Goal: Transaction & Acquisition: Purchase product/service

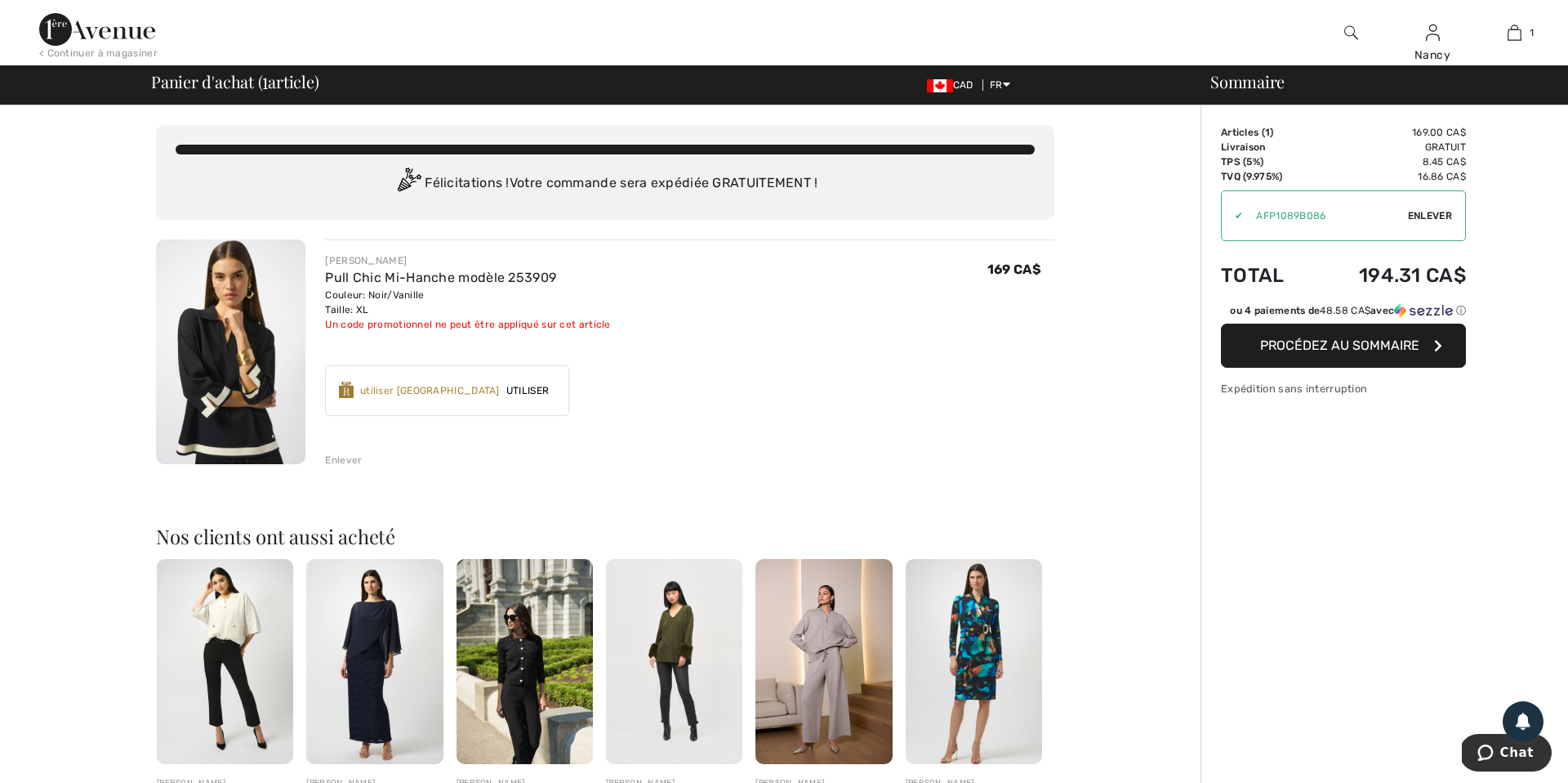
click at [1436, 212] on span "Enlever" at bounding box center [1430, 215] width 44 height 14
click at [1321, 353] on span "Procédez au sommaire" at bounding box center [1339, 345] width 159 height 15
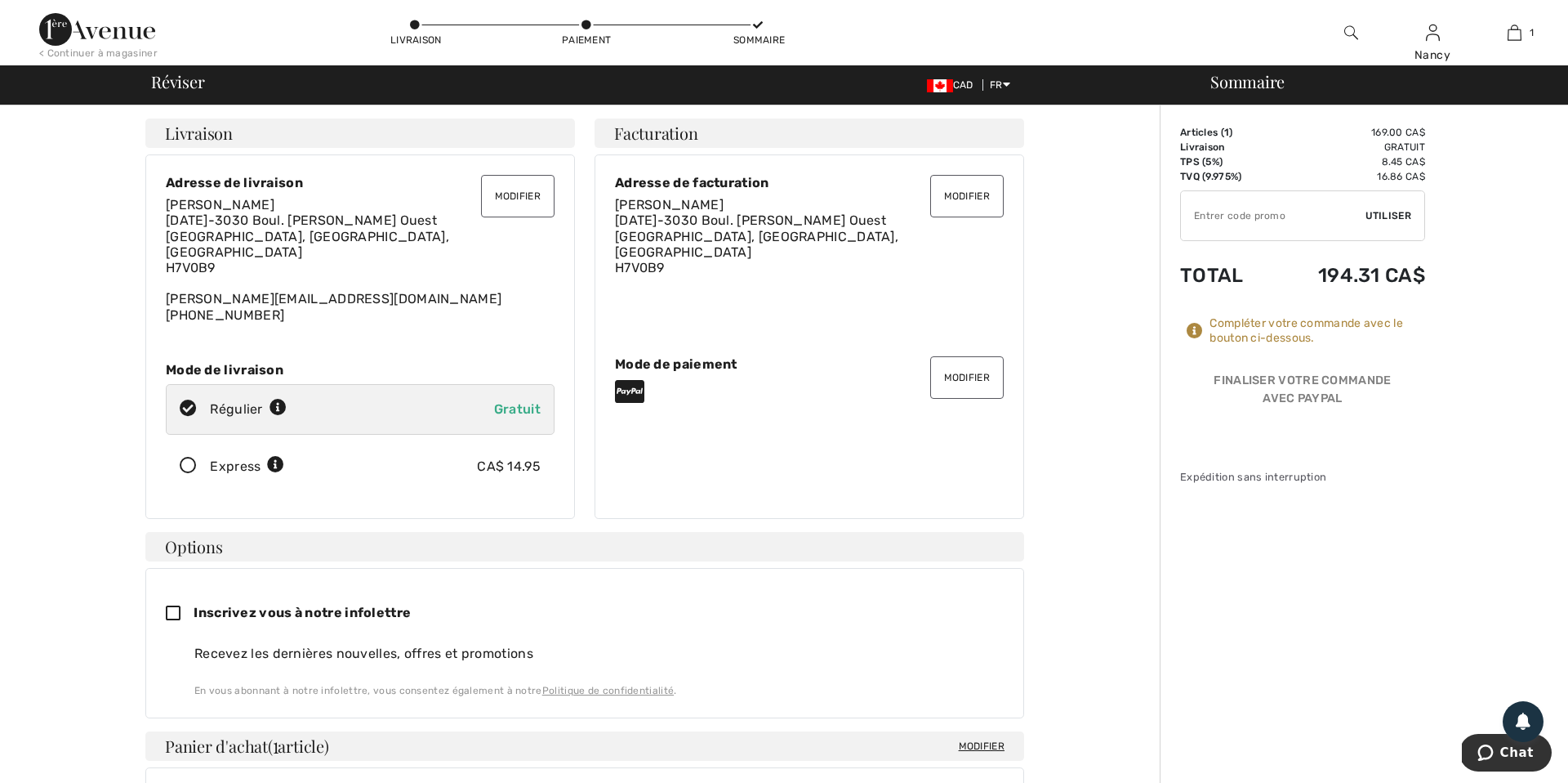
click at [965, 373] on button "Modifier" at bounding box center [966, 378] width 73 height 43
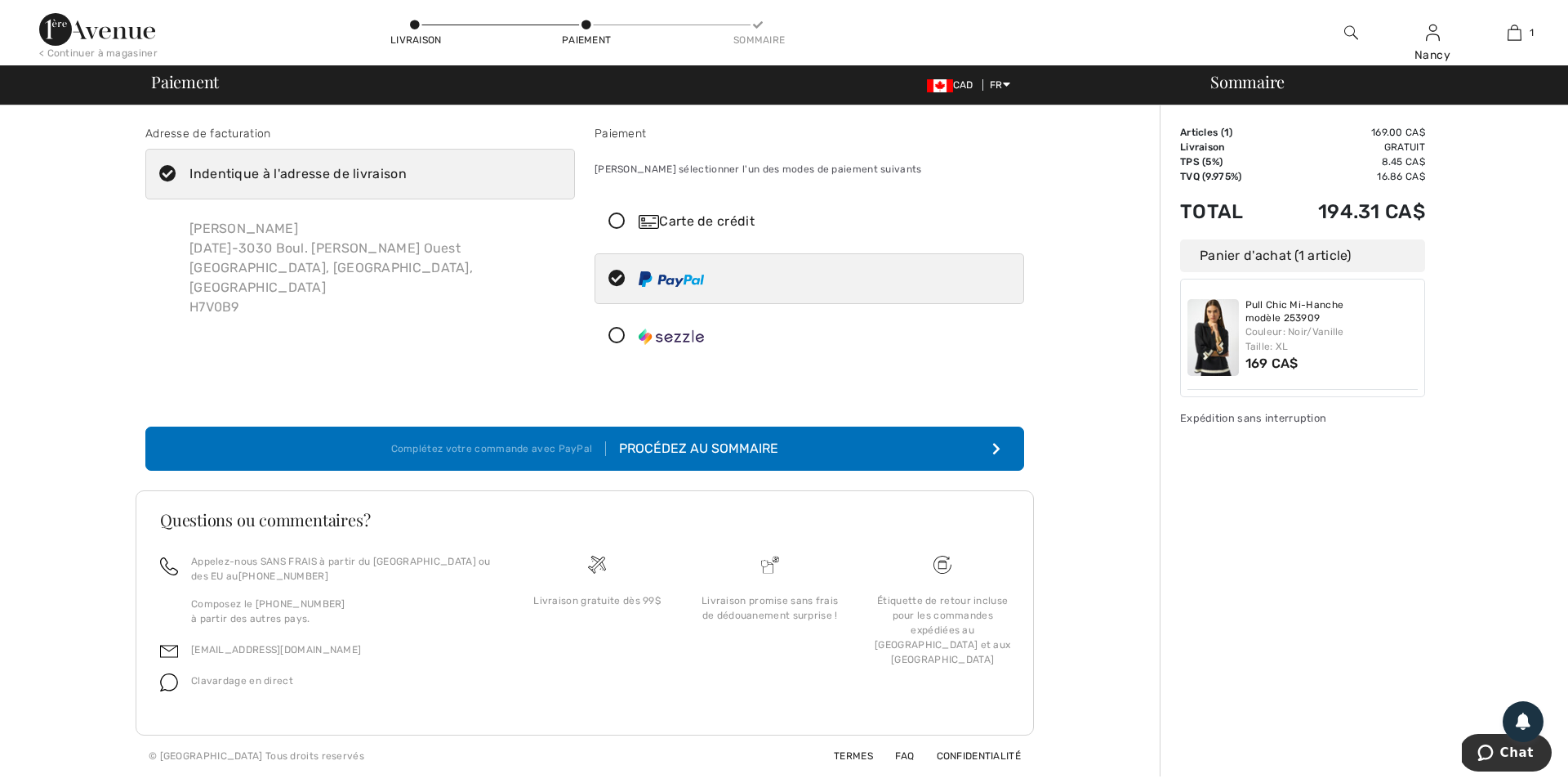
click at [617, 225] on icon at bounding box center [616, 222] width 43 height 17
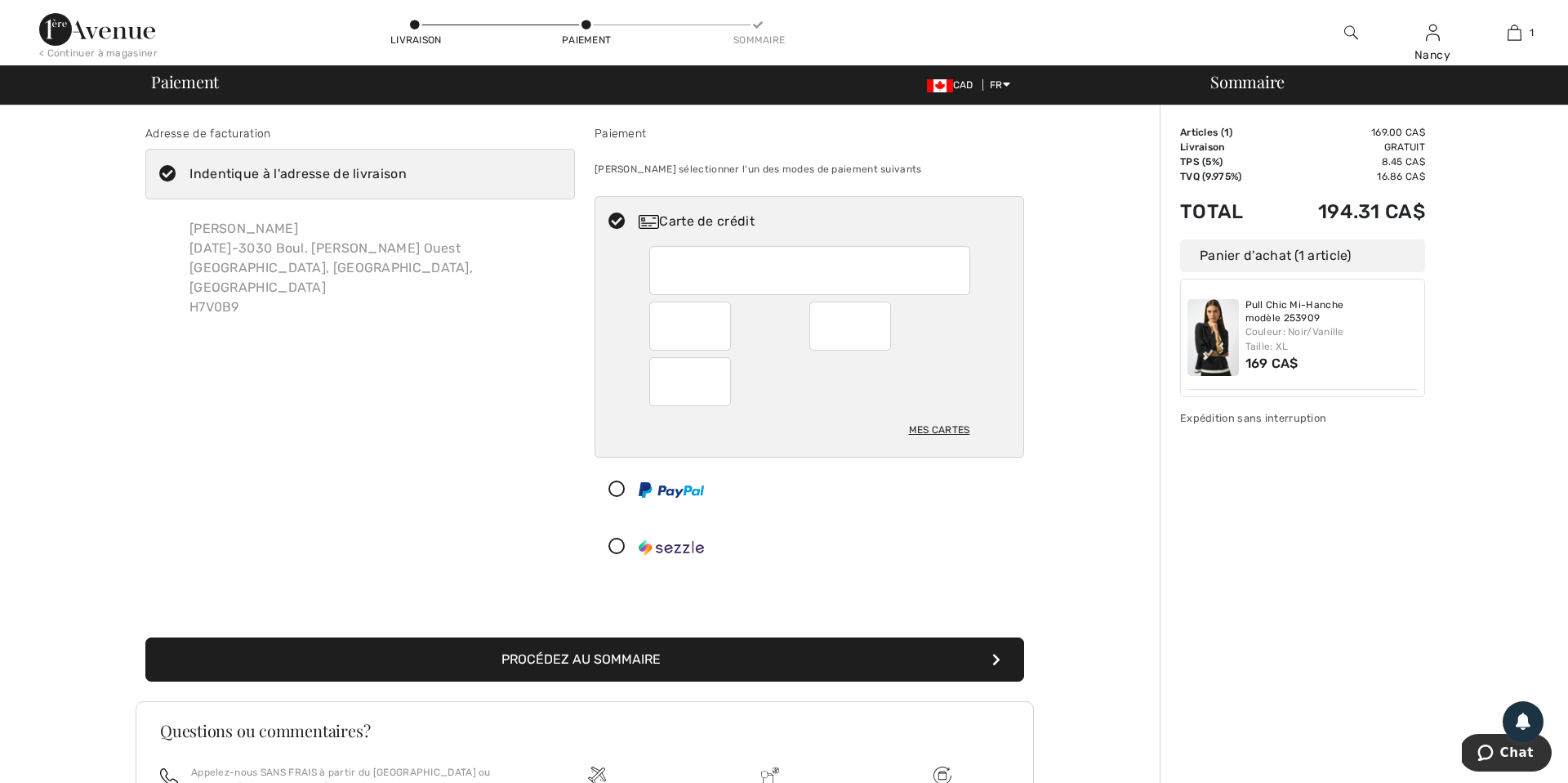
click at [581, 664] on button "Procédez au sommaire" at bounding box center [584, 659] width 879 height 44
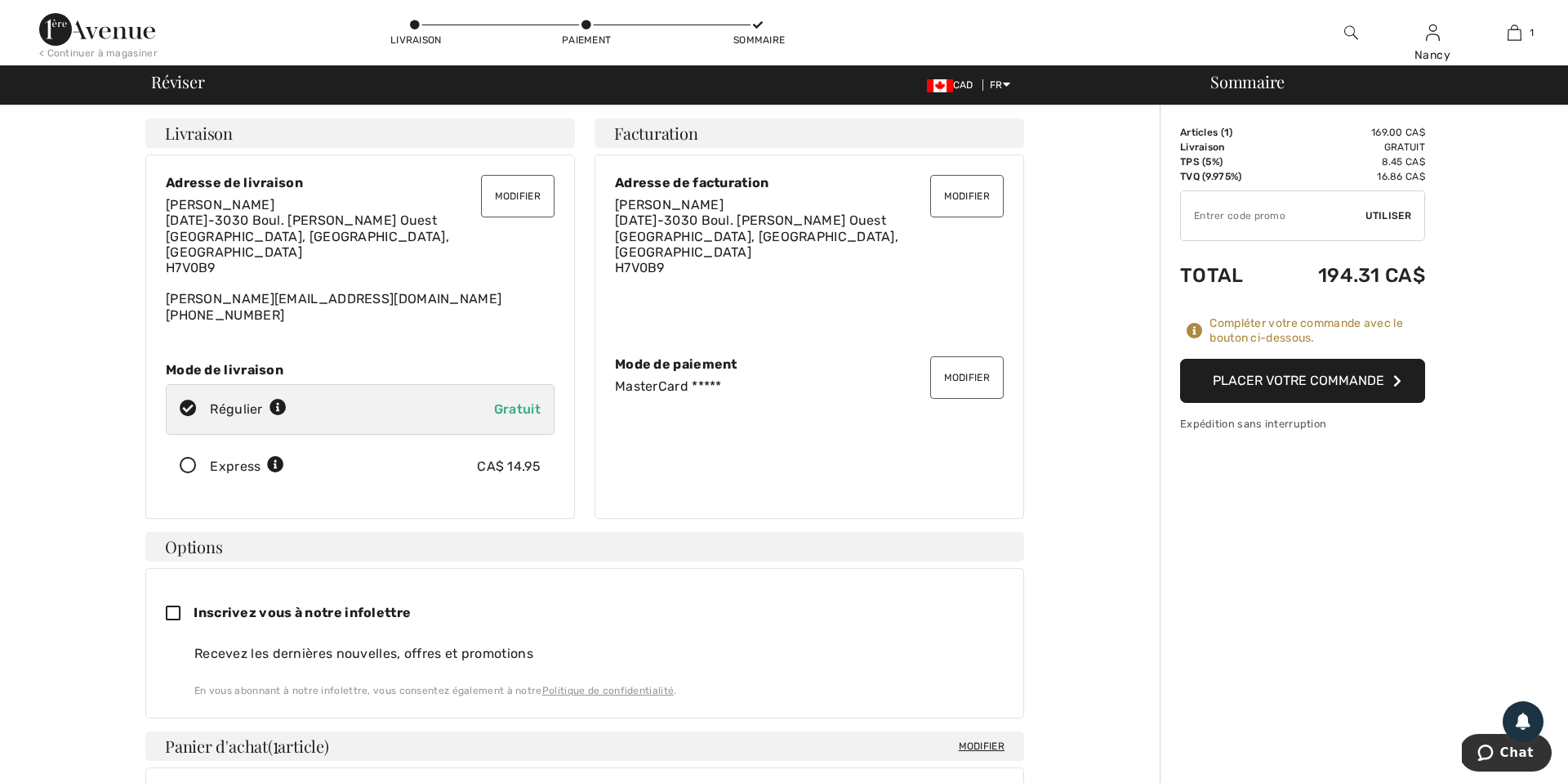
click at [1322, 385] on button "Placer votre commande" at bounding box center [1302, 380] width 245 height 44
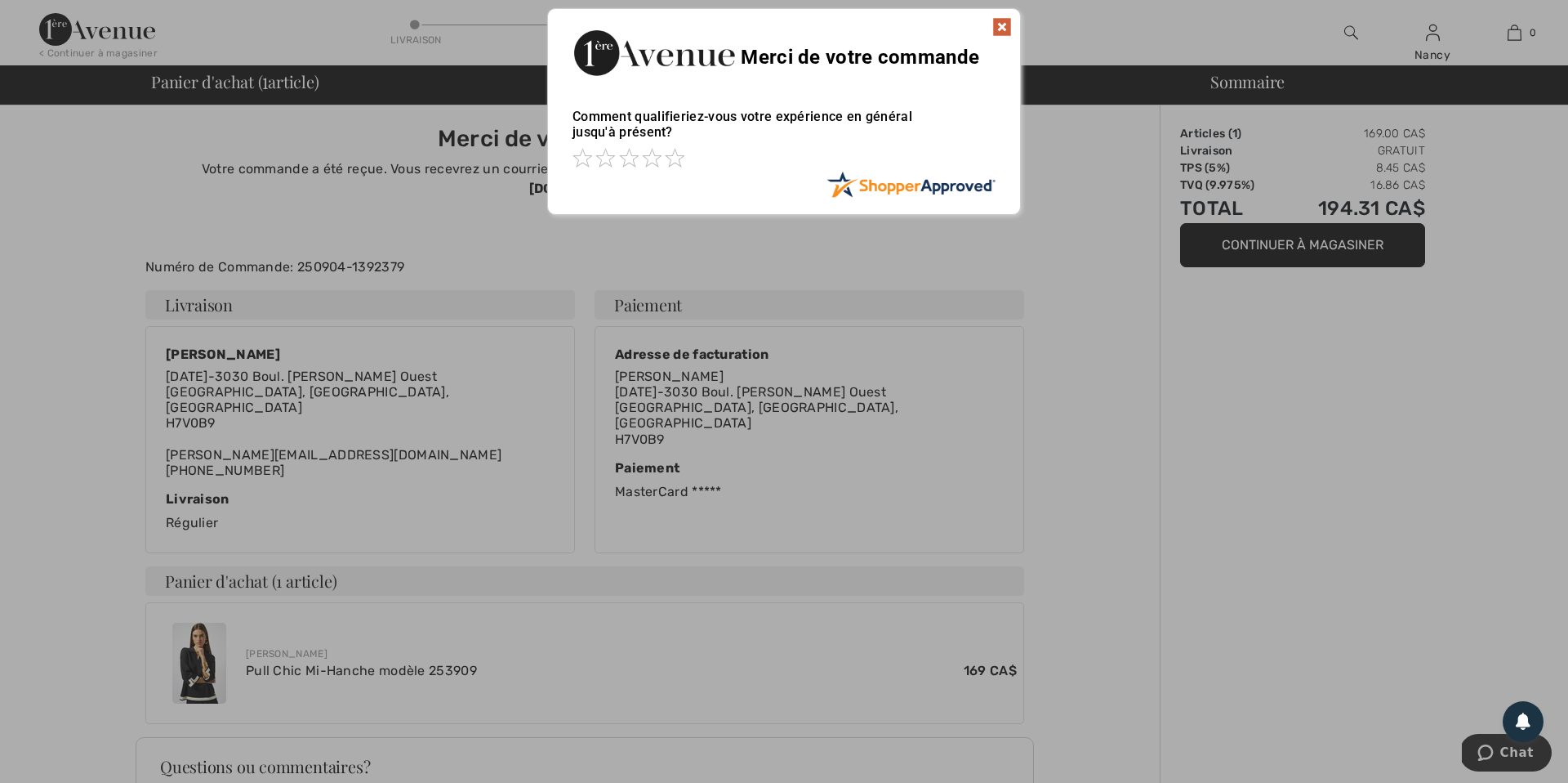
click at [1005, 29] on img at bounding box center [1001, 26] width 19 height 19
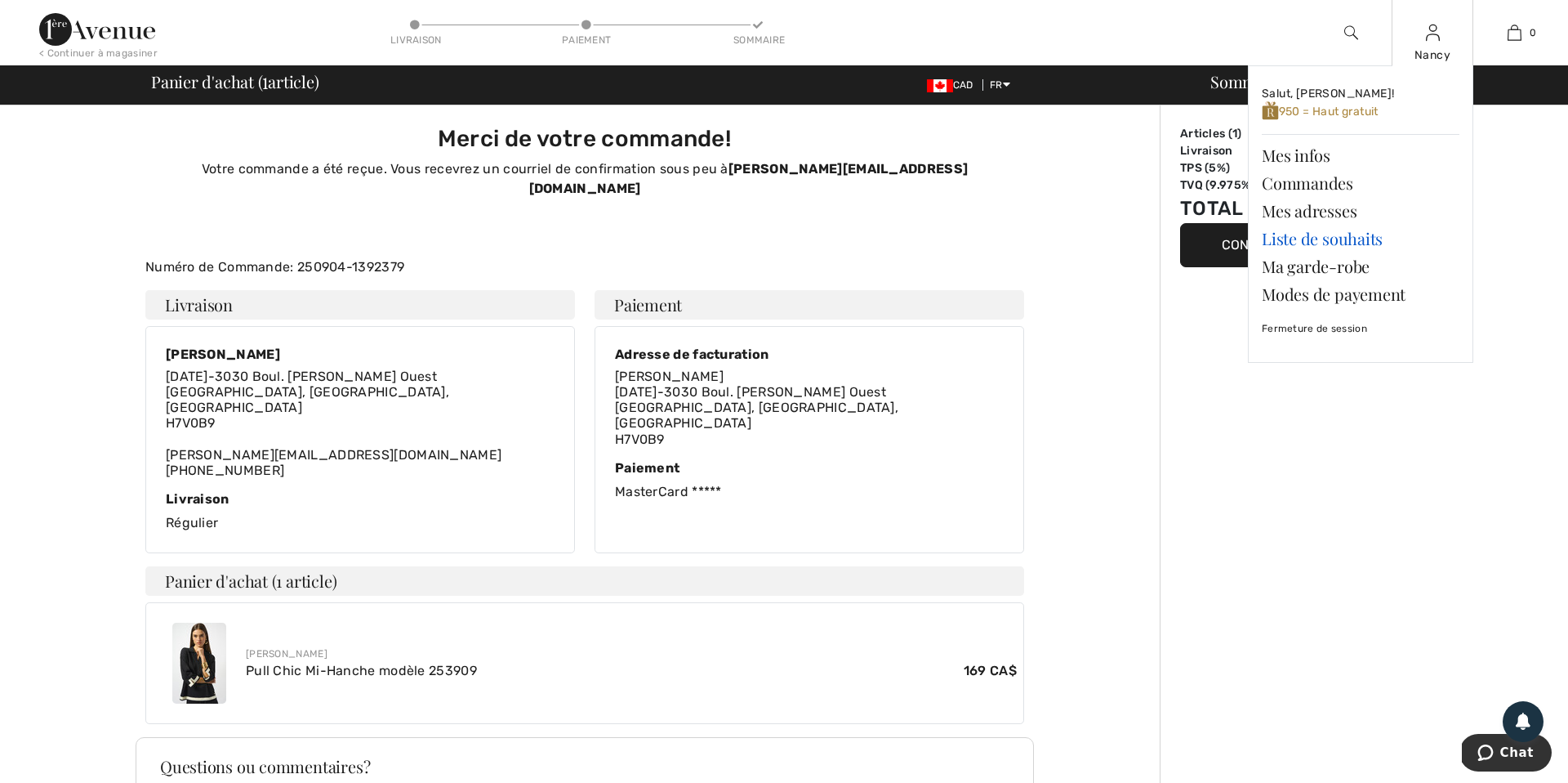
click at [1329, 237] on link "Liste de souhaits" at bounding box center [1360, 238] width 198 height 28
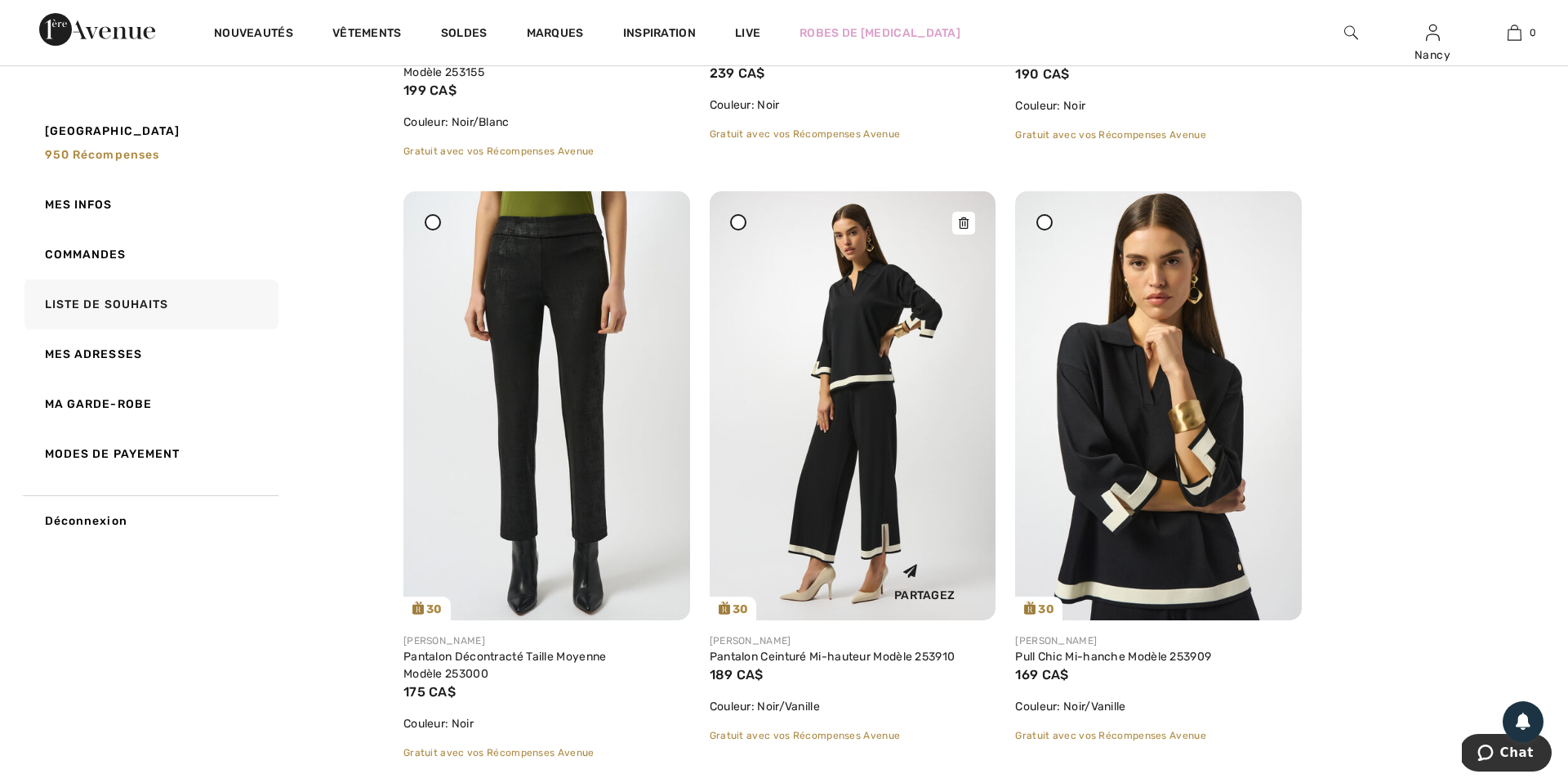
scroll to position [704, 0]
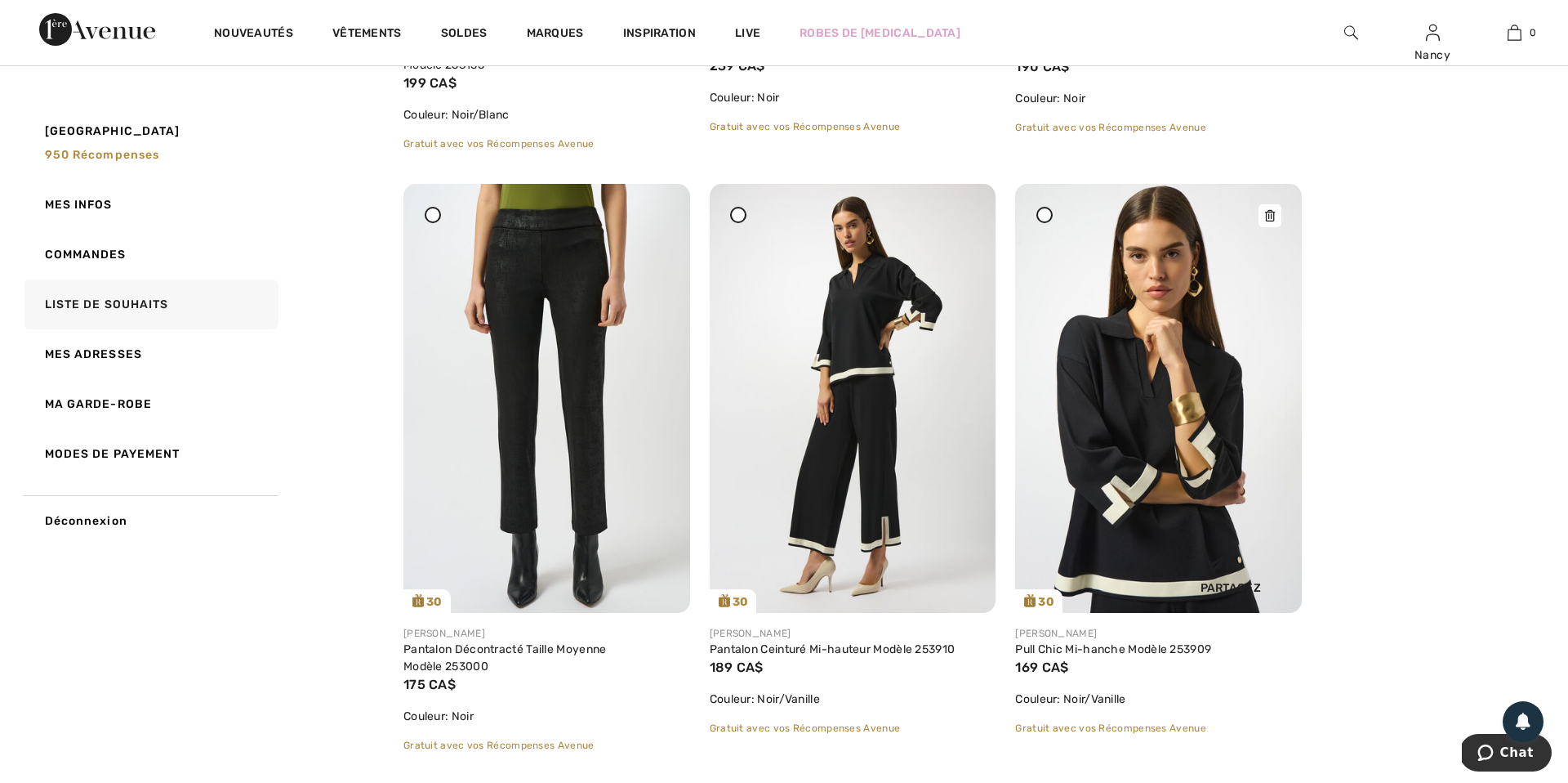
click at [1274, 217] on icon at bounding box center [1270, 216] width 10 height 12
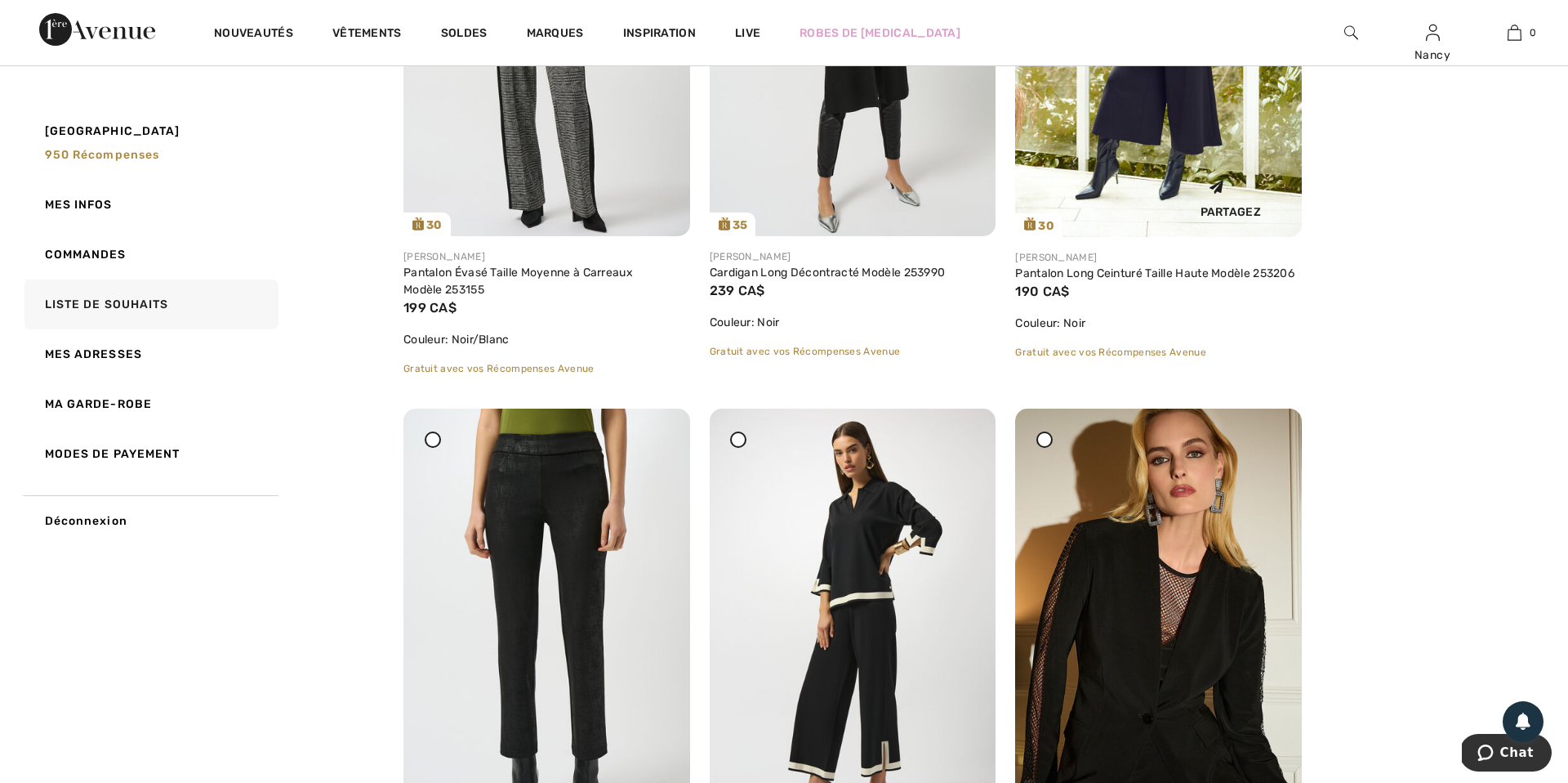
scroll to position [474, 0]
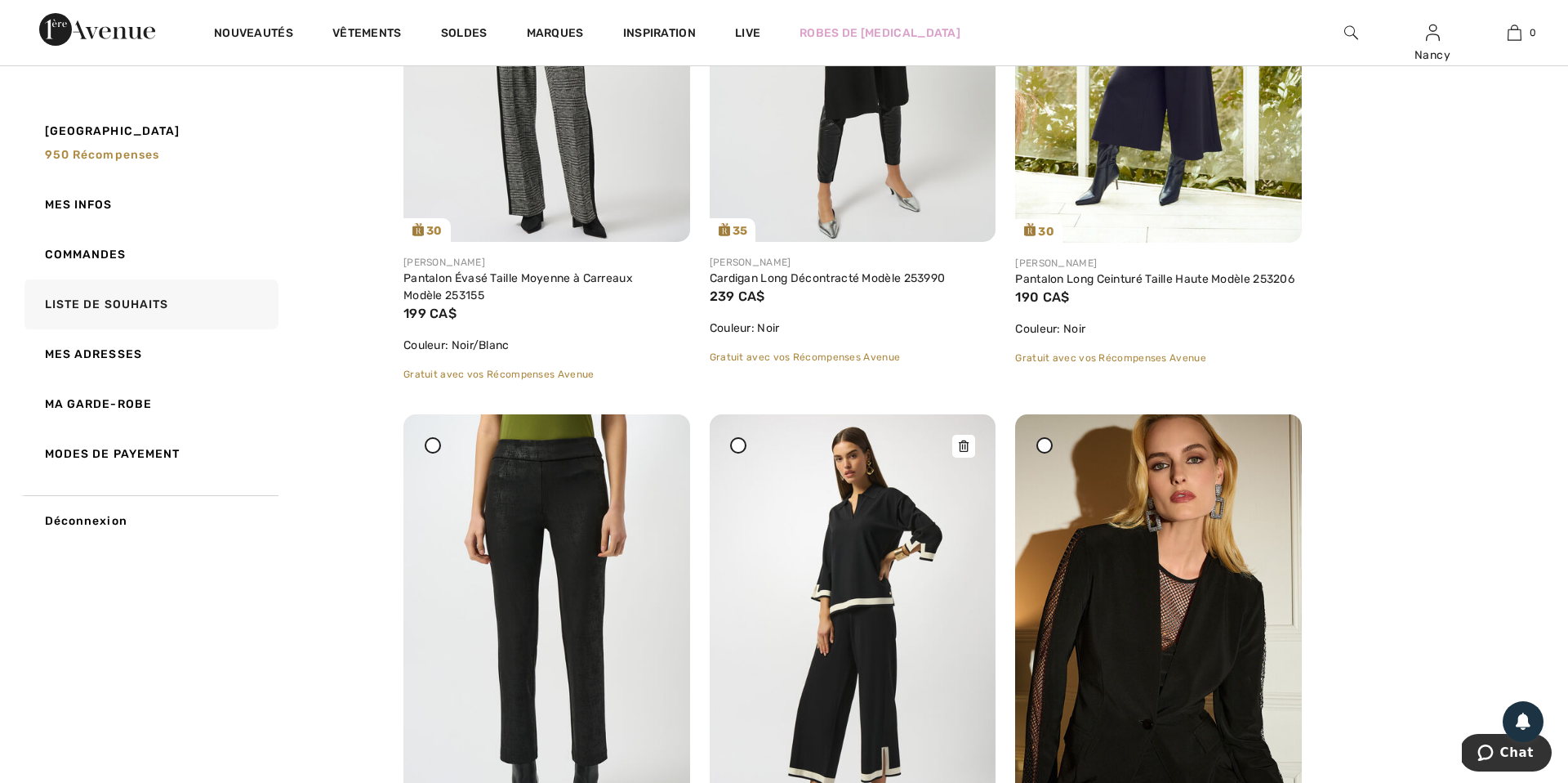
click at [849, 580] on img at bounding box center [853, 629] width 287 height 429
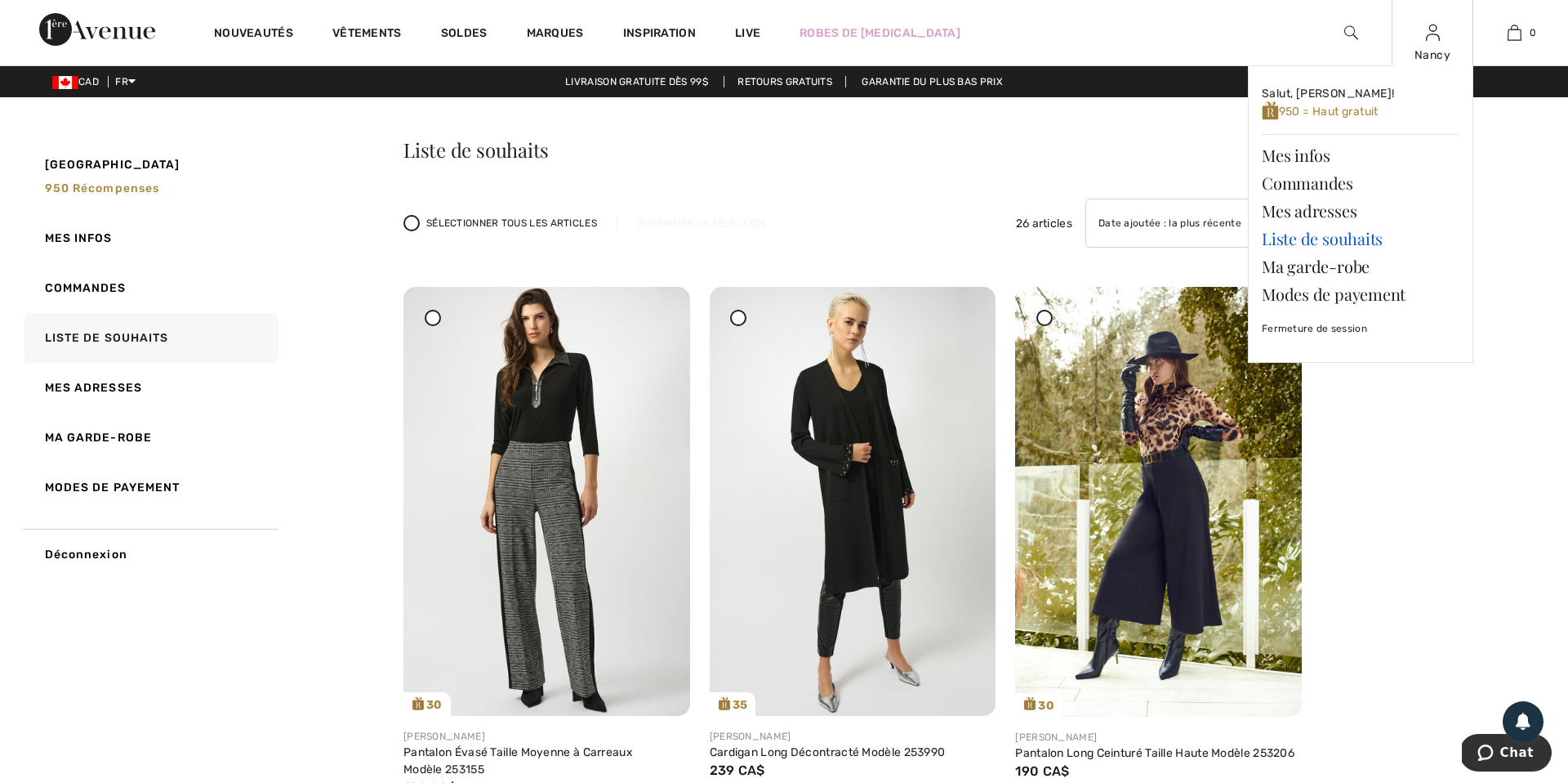
click at [1319, 243] on link "Liste de souhaits" at bounding box center [1360, 238] width 198 height 28
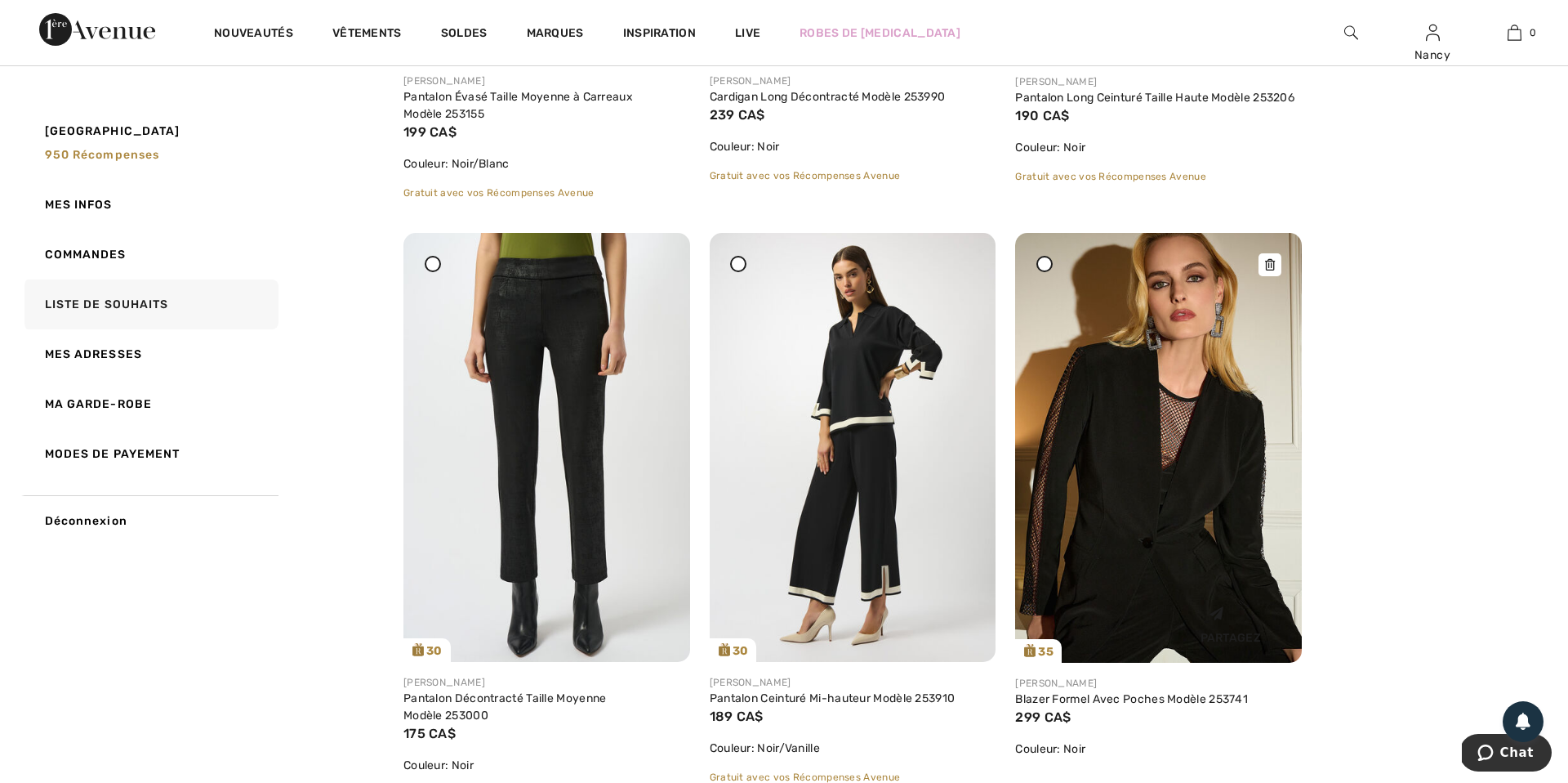
scroll to position [657, 0]
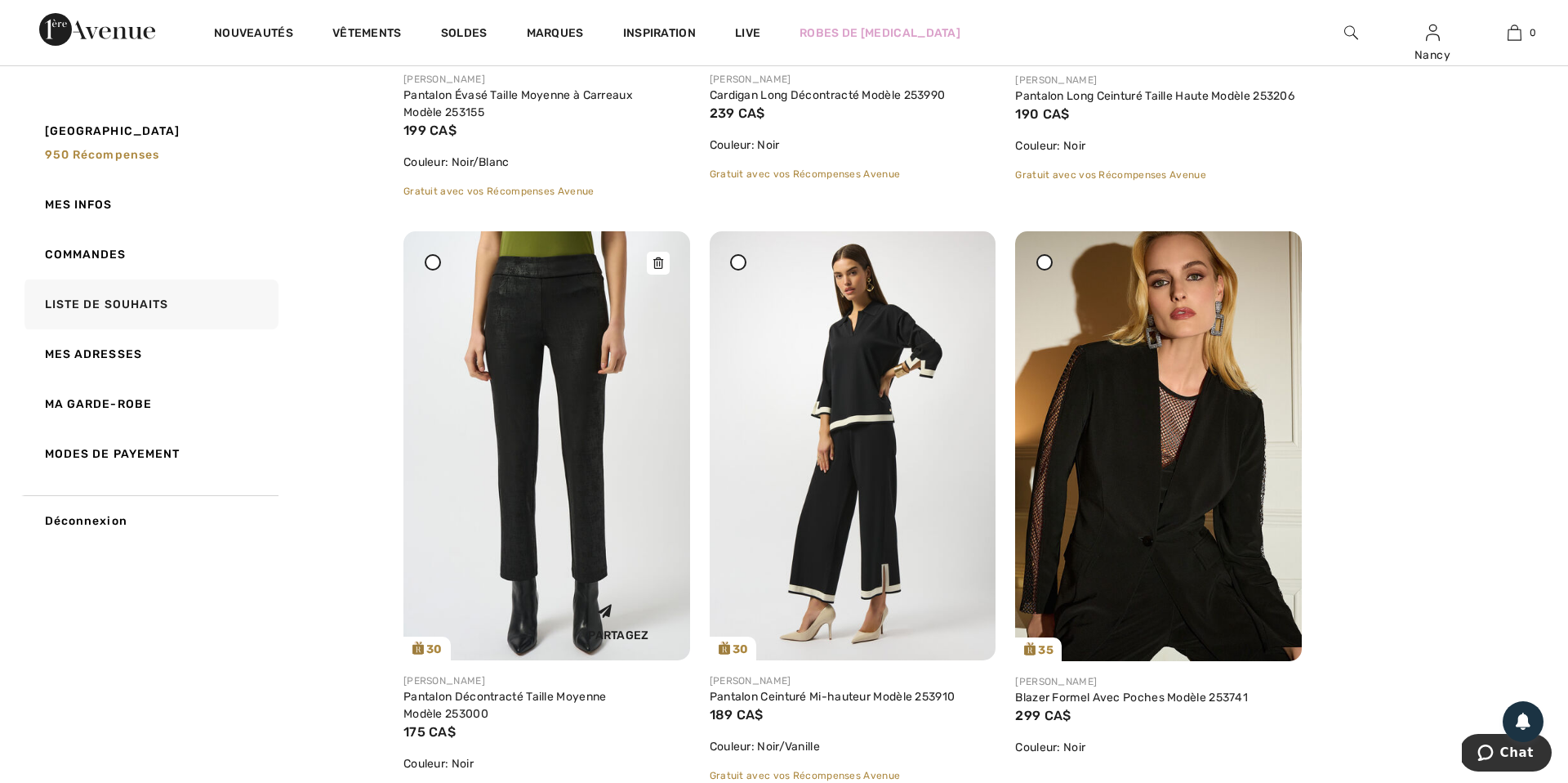
click at [661, 260] on icon at bounding box center [658, 263] width 10 height 12
click at [520, 384] on img at bounding box center [546, 446] width 287 height 429
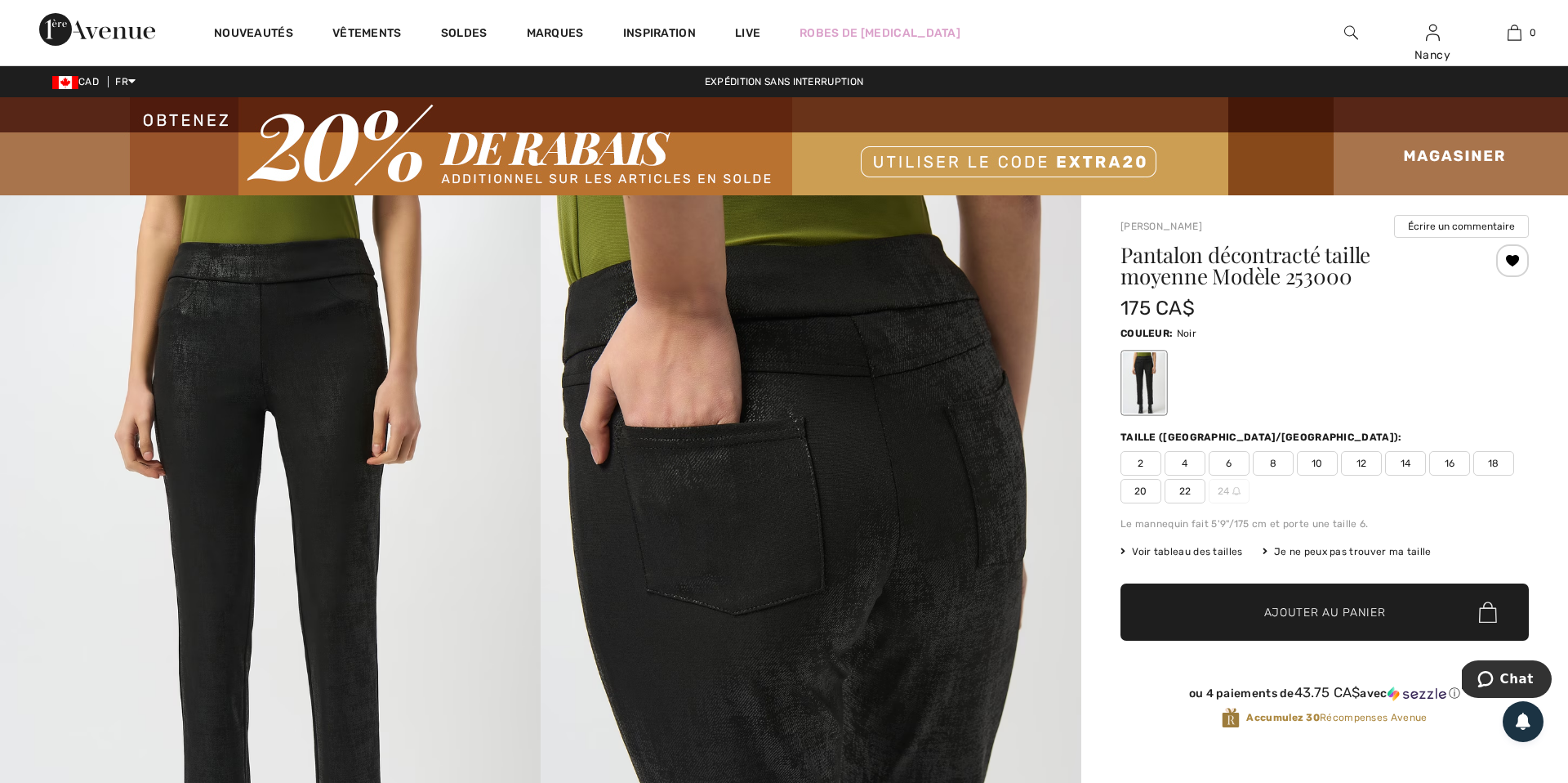
click at [1515, 263] on div at bounding box center [1513, 260] width 33 height 33
click at [1515, 263] on div "Retiré de ma liste" at bounding box center [1513, 260] width 33 height 33
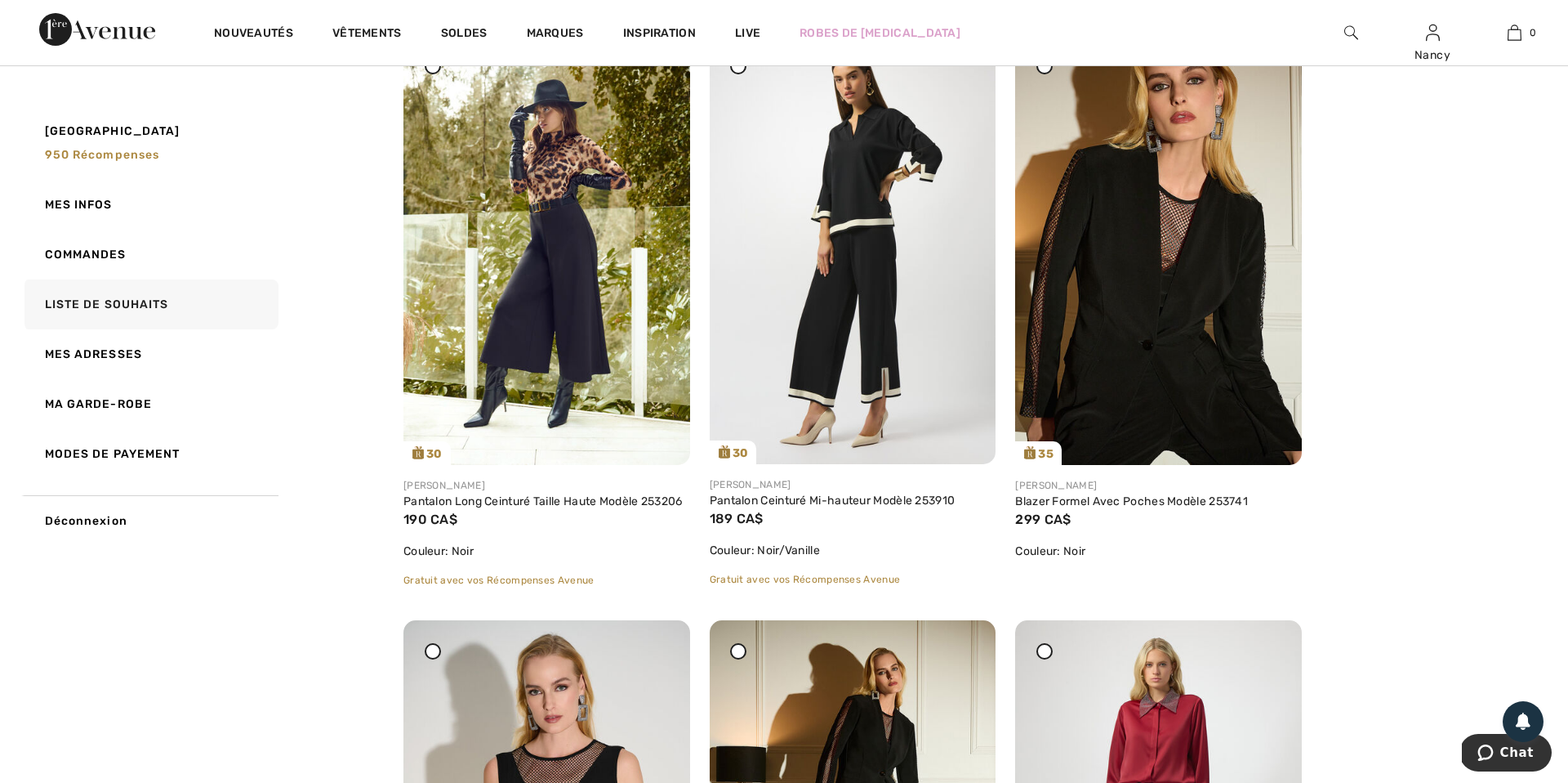
scroll to position [858, 0]
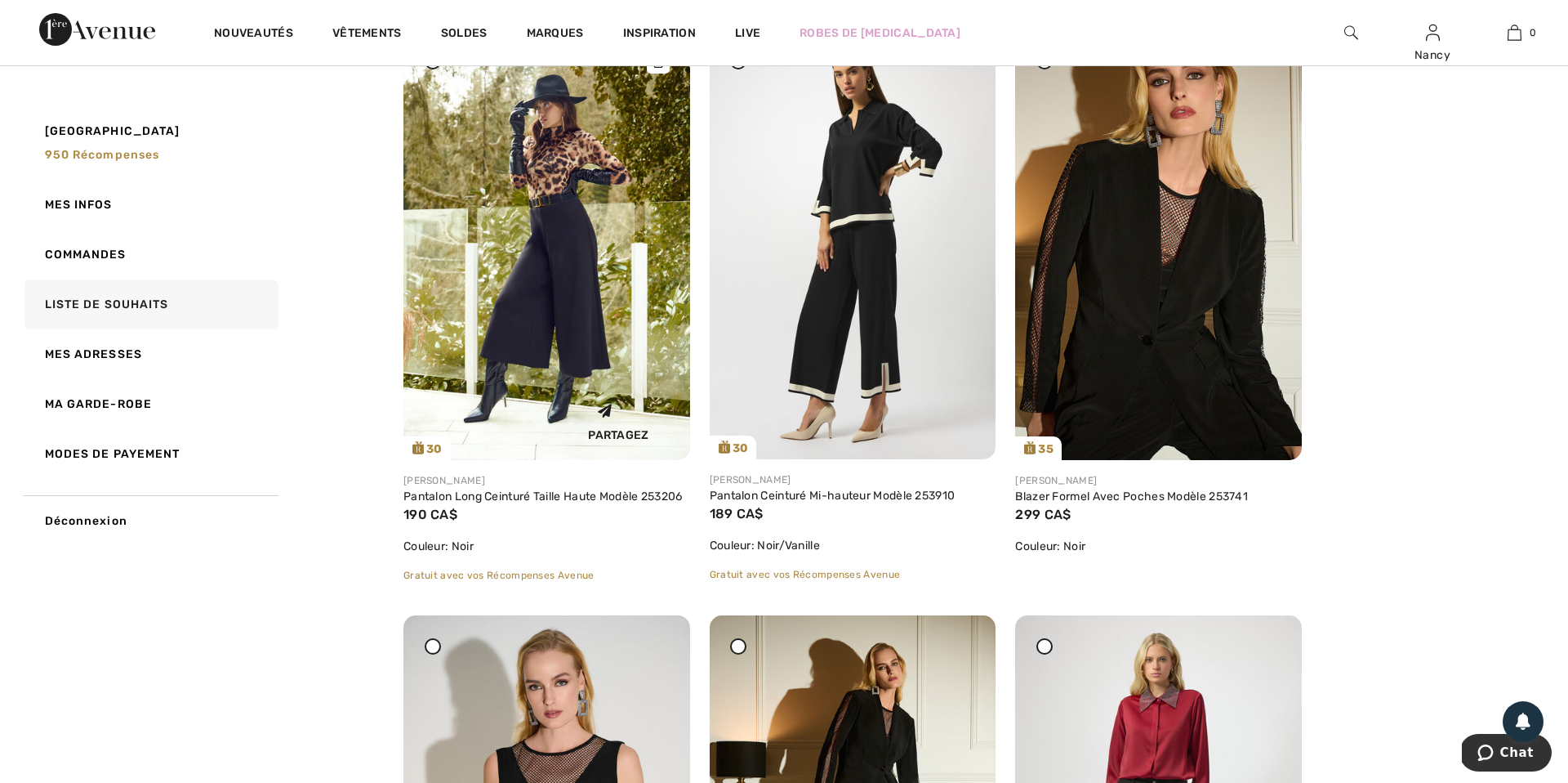
click at [569, 277] on img at bounding box center [546, 245] width 287 height 430
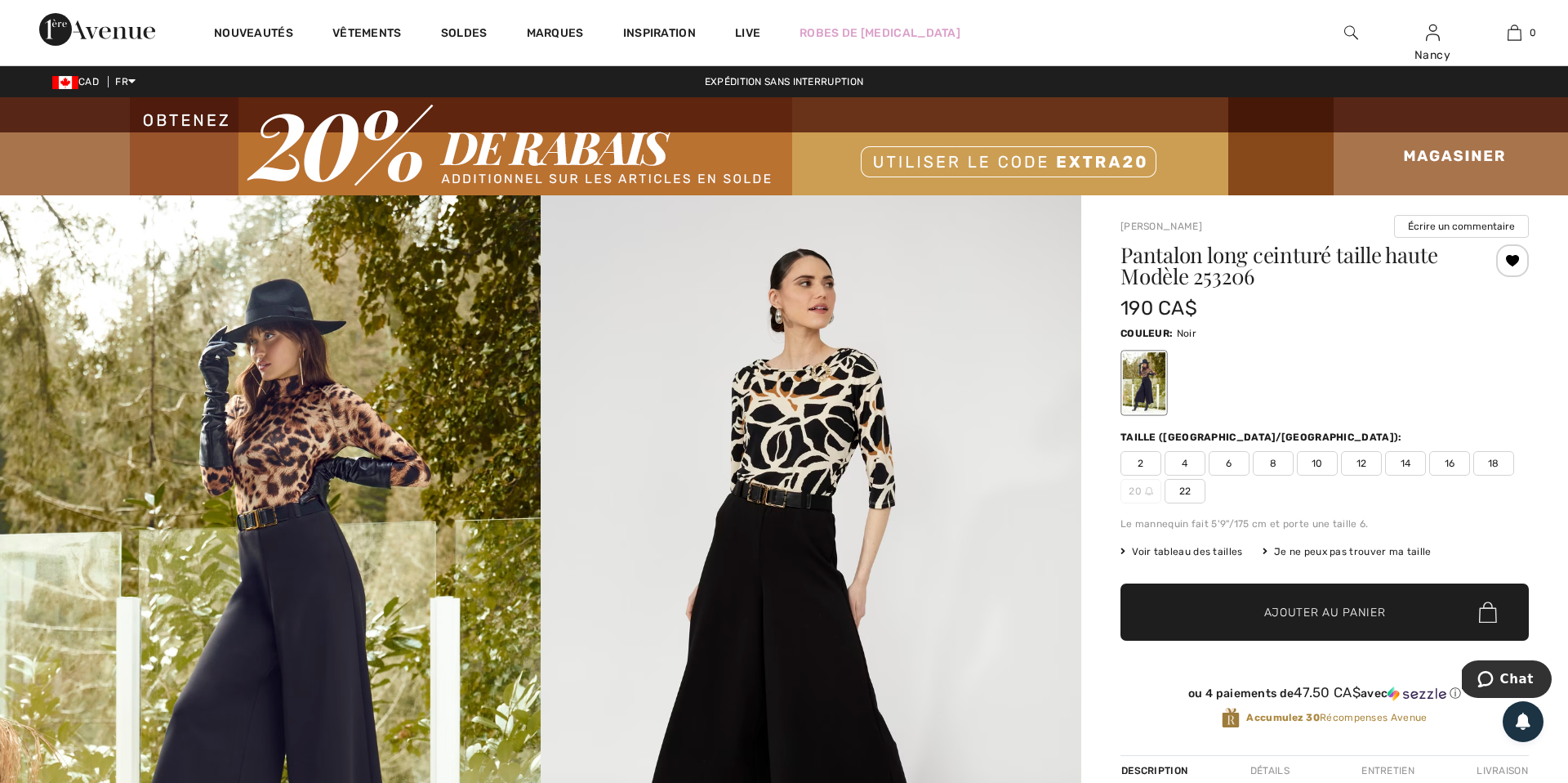
click at [1516, 262] on div at bounding box center [1513, 260] width 33 height 33
click at [1516, 262] on div "Retiré de ma liste" at bounding box center [1513, 260] width 33 height 33
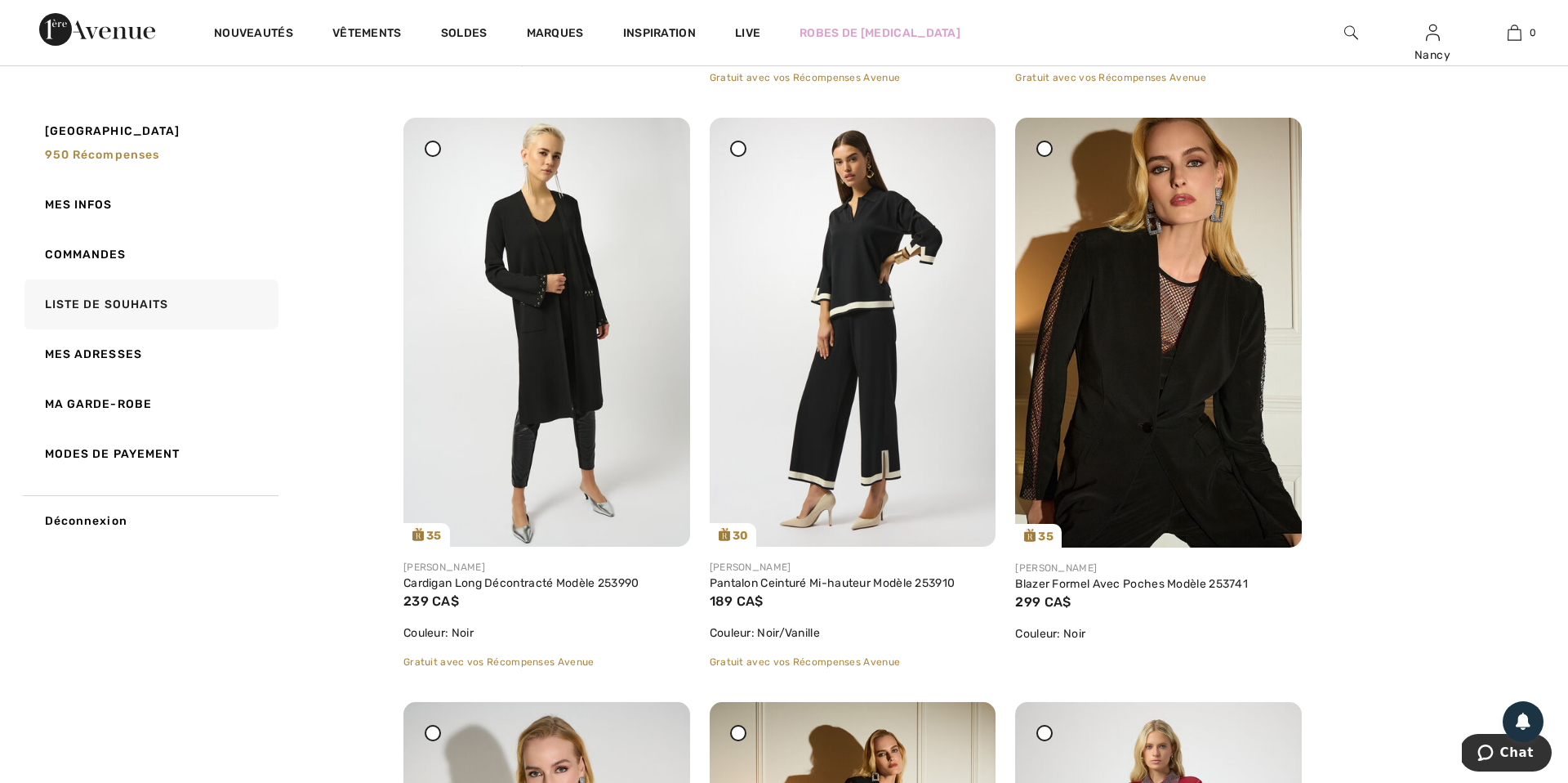
scroll to position [771, 0]
click at [562, 329] on img at bounding box center [546, 331] width 287 height 429
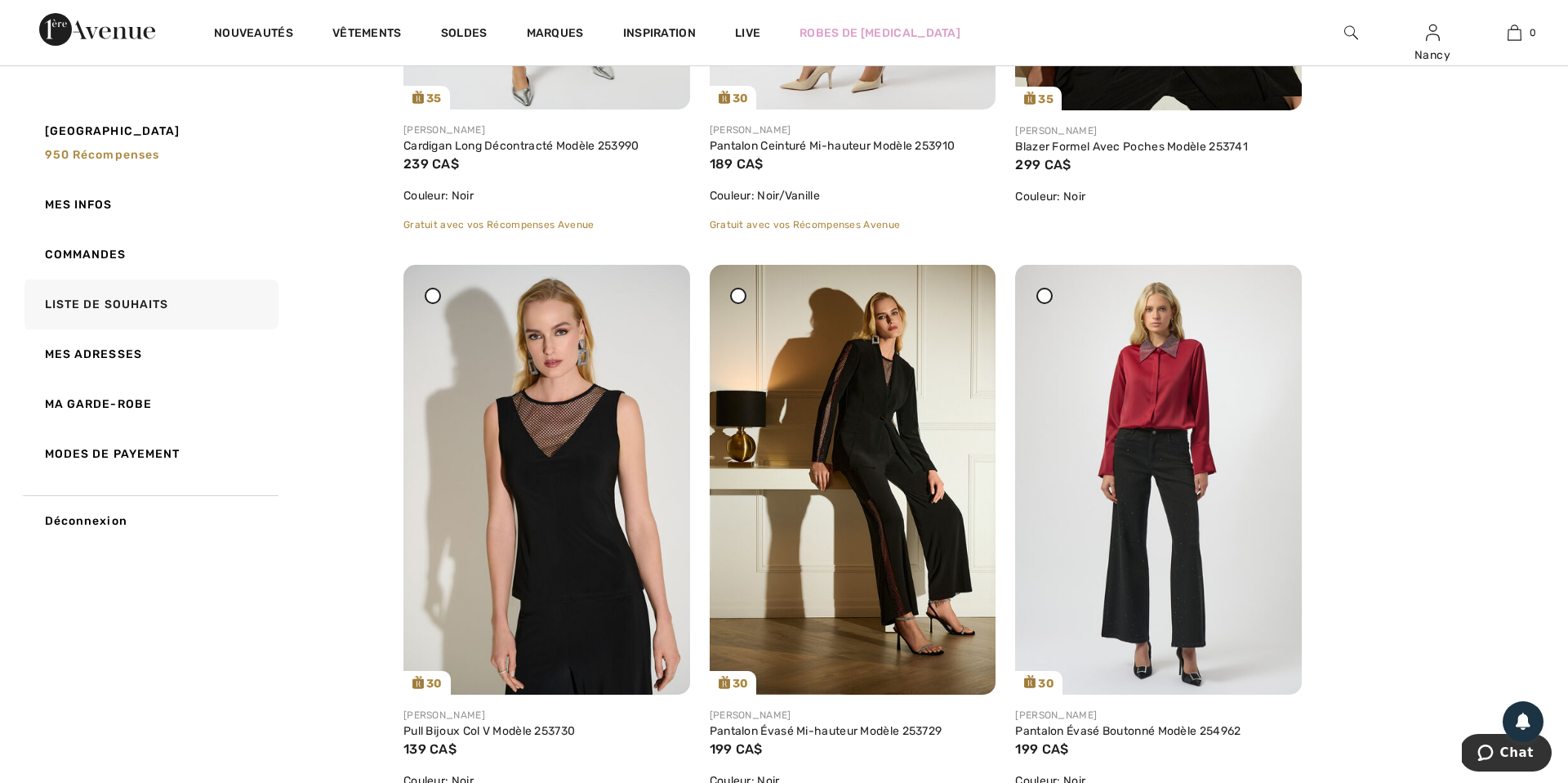
scroll to position [1198, 0]
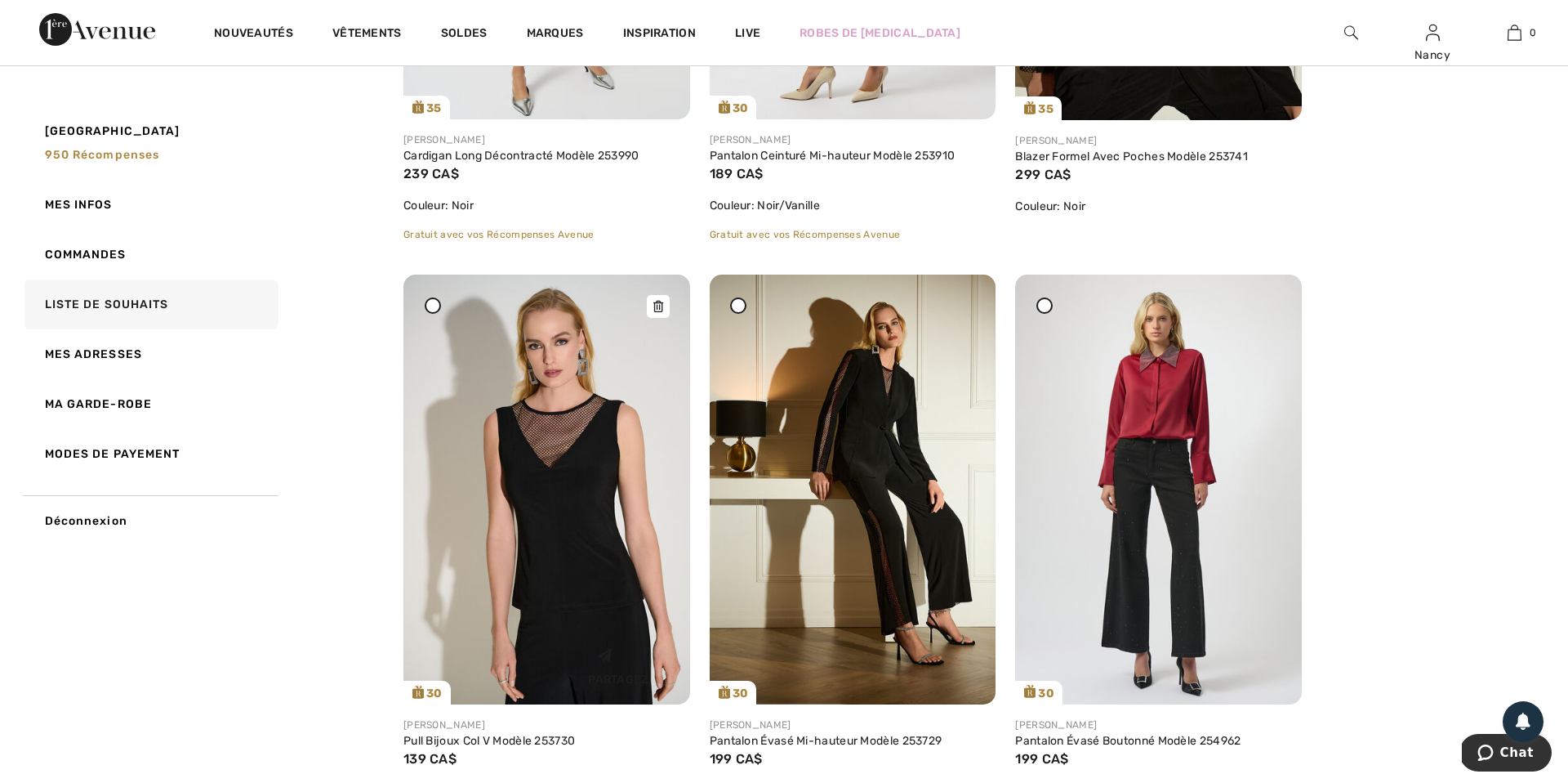
click at [661, 304] on icon at bounding box center [658, 306] width 10 height 12
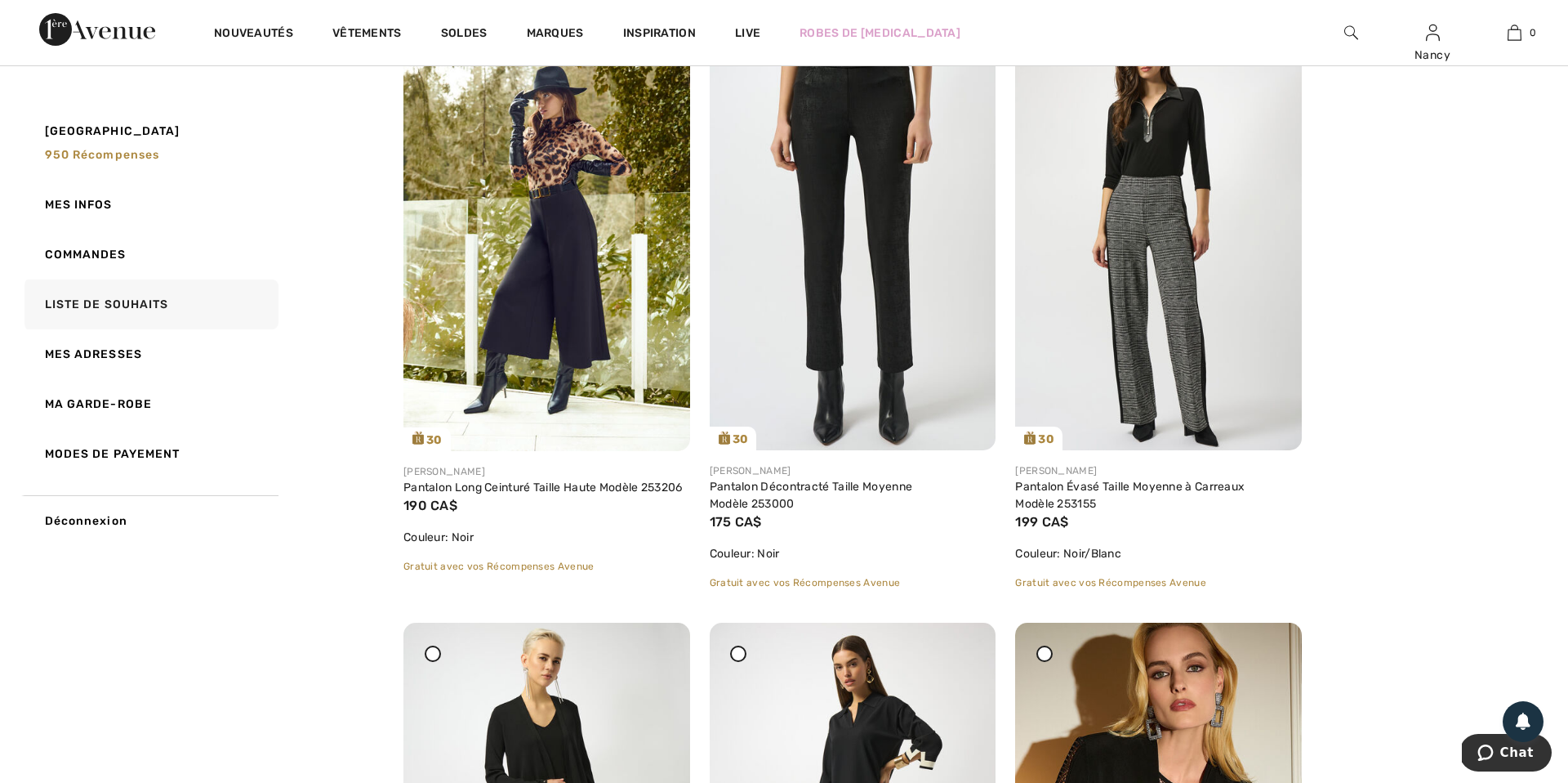
scroll to position [262, 0]
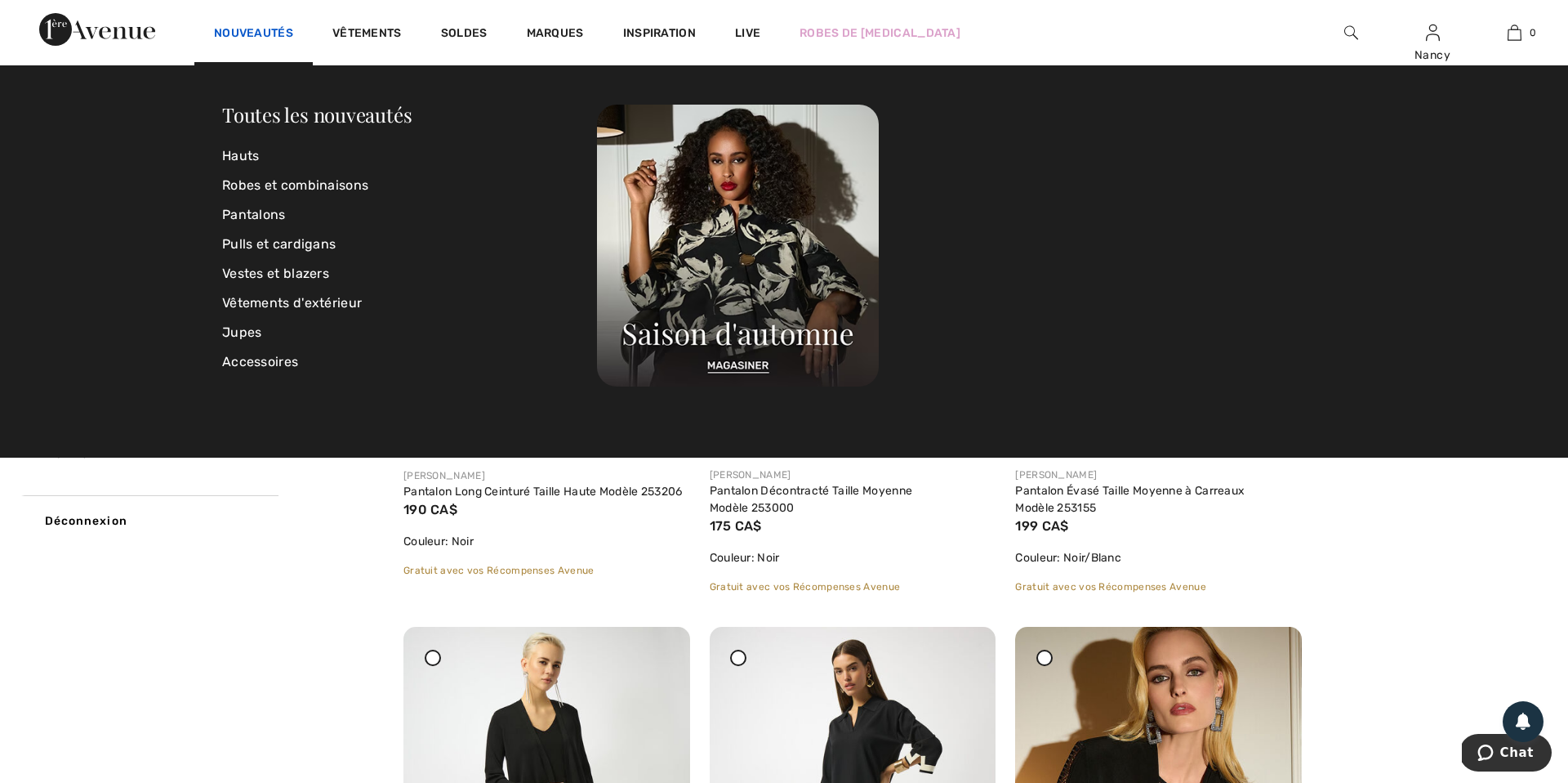
click at [272, 32] on link "Nouveautés" at bounding box center [254, 34] width 79 height 17
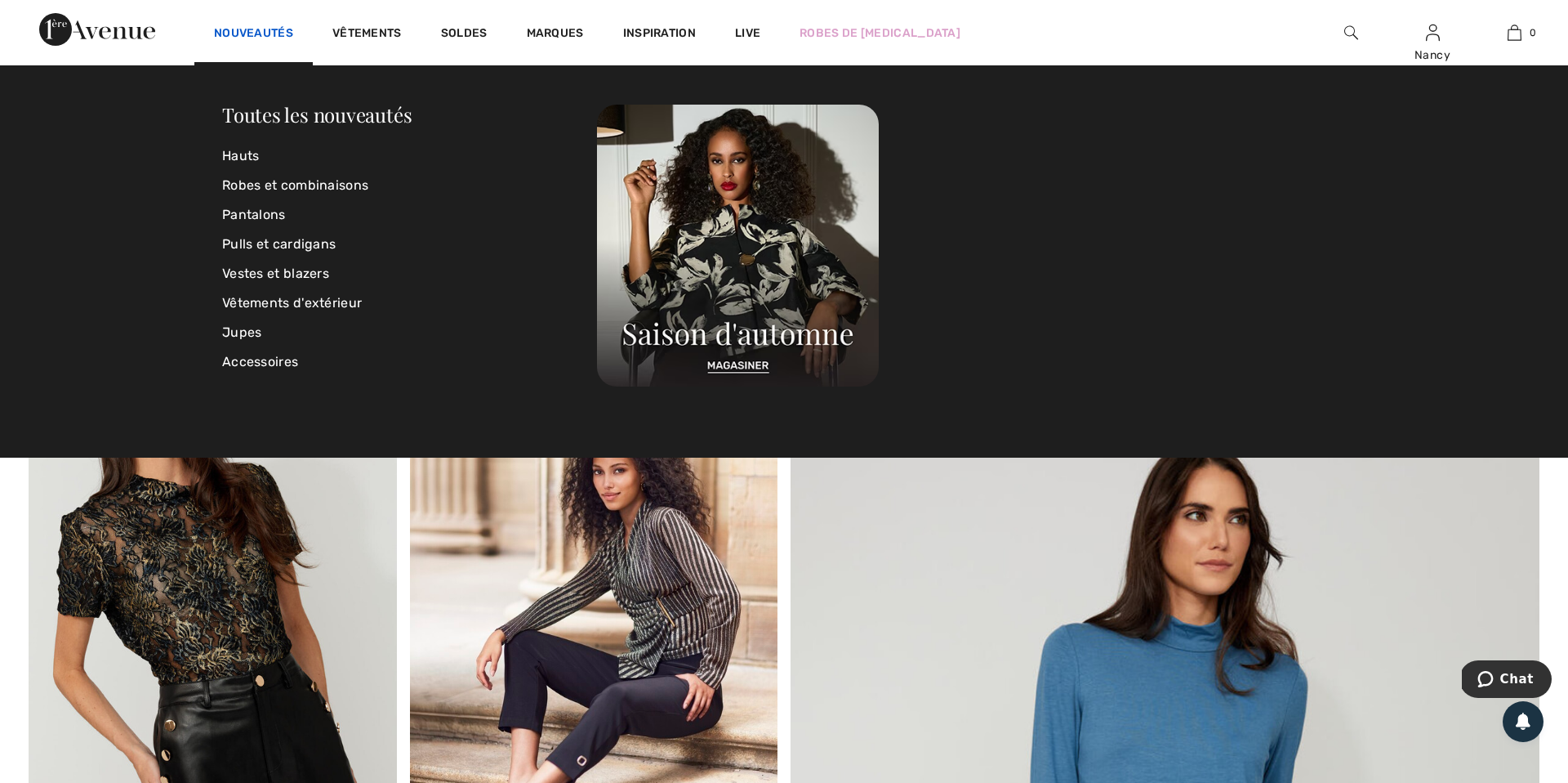
click at [251, 31] on link "Nouveautés" at bounding box center [254, 34] width 79 height 17
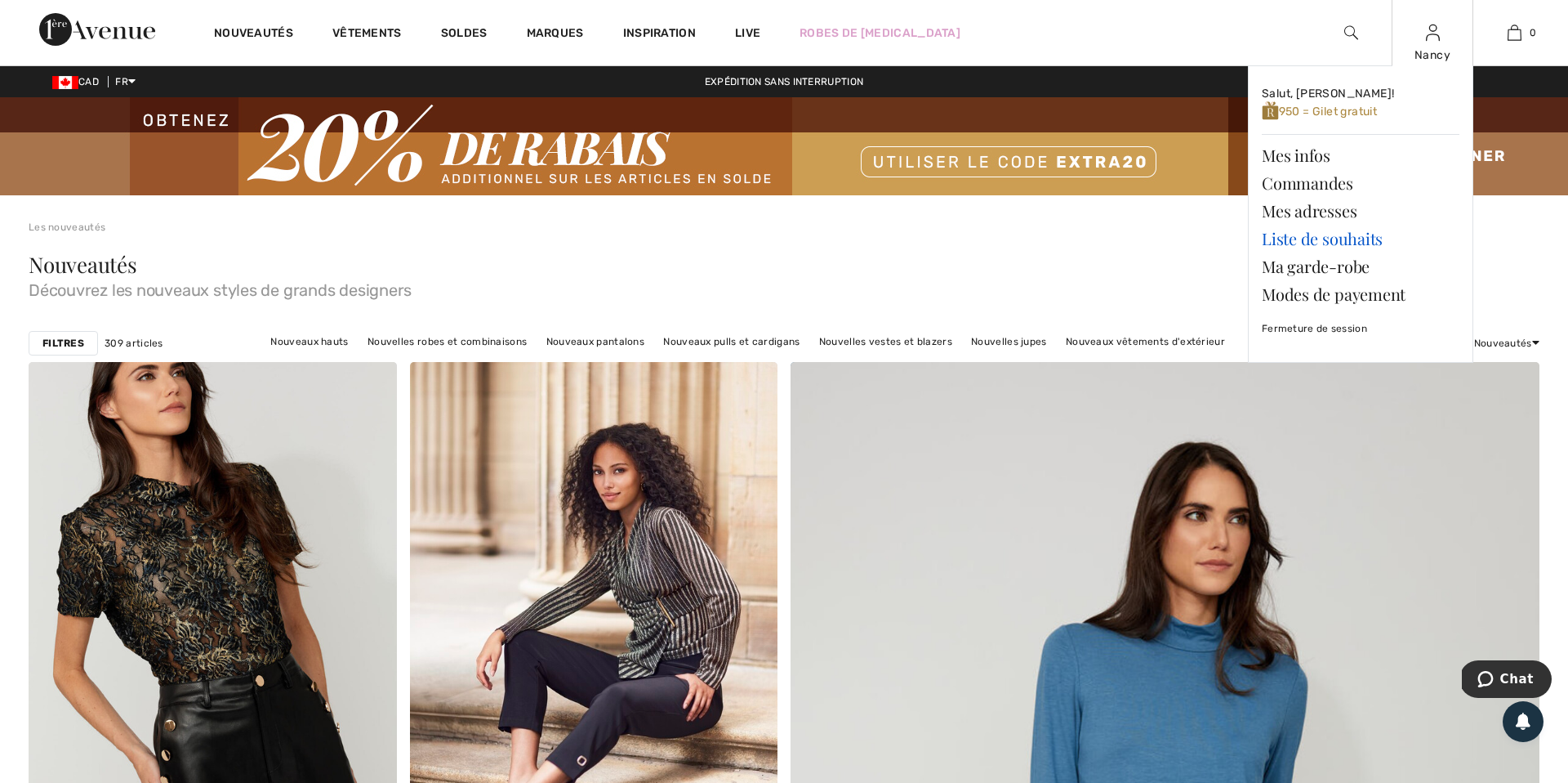
click at [1354, 239] on link "Liste de souhaits" at bounding box center [1360, 238] width 198 height 28
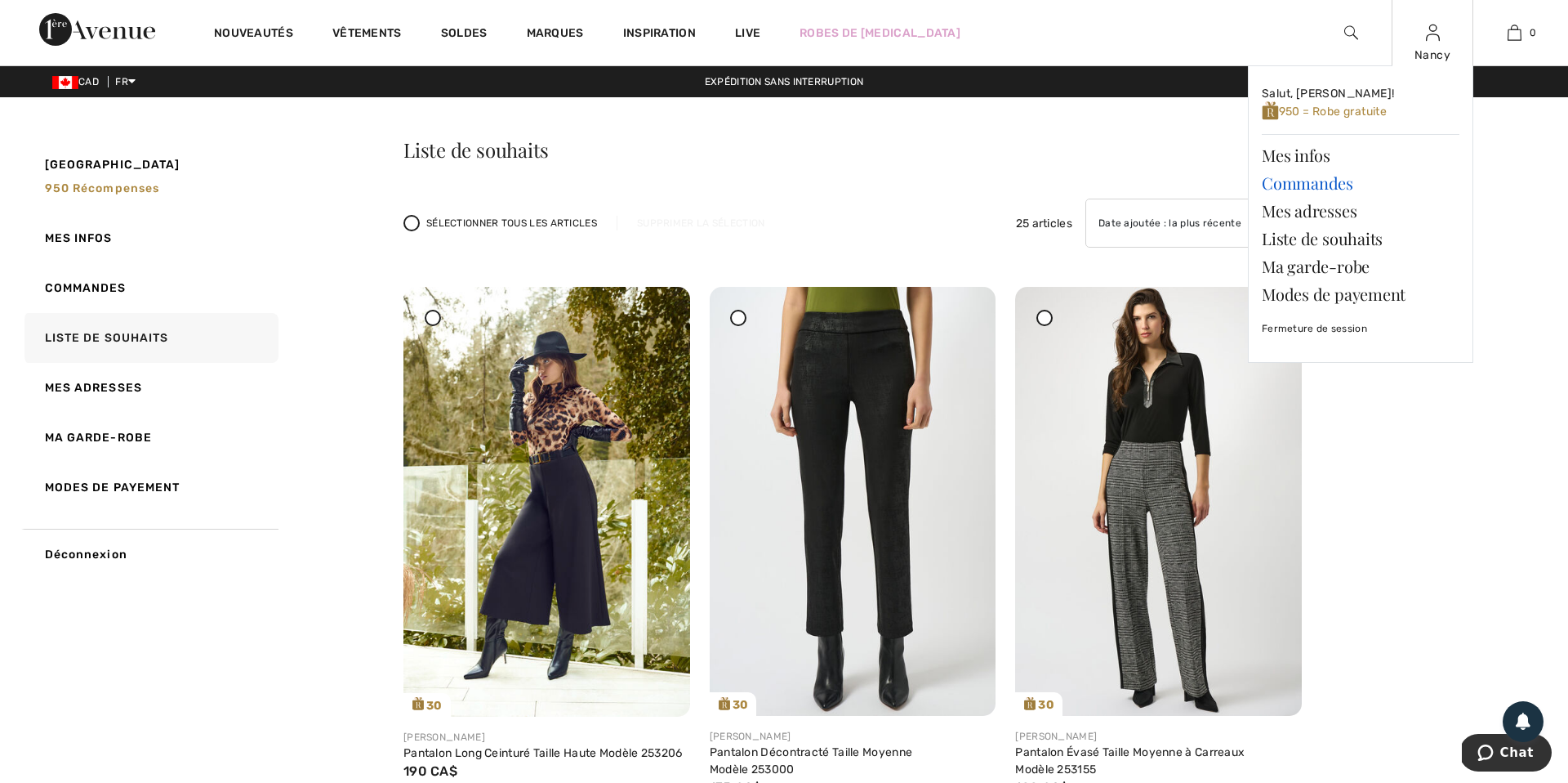
click at [1315, 183] on link "Commandes" at bounding box center [1360, 183] width 198 height 28
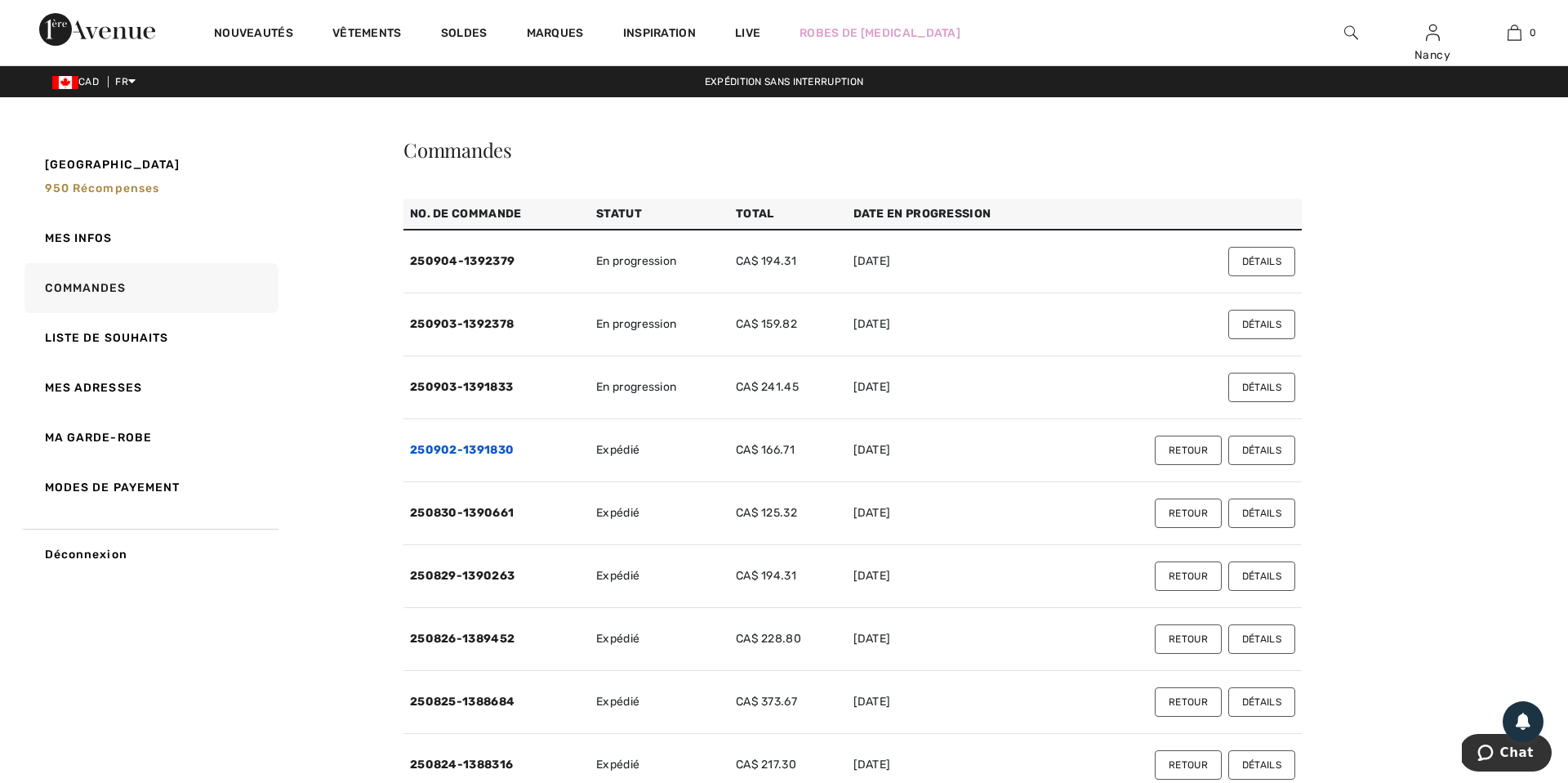
click at [473, 450] on link "250902-1391830" at bounding box center [462, 450] width 103 height 14
